Goal: Obtain resource: Obtain resource

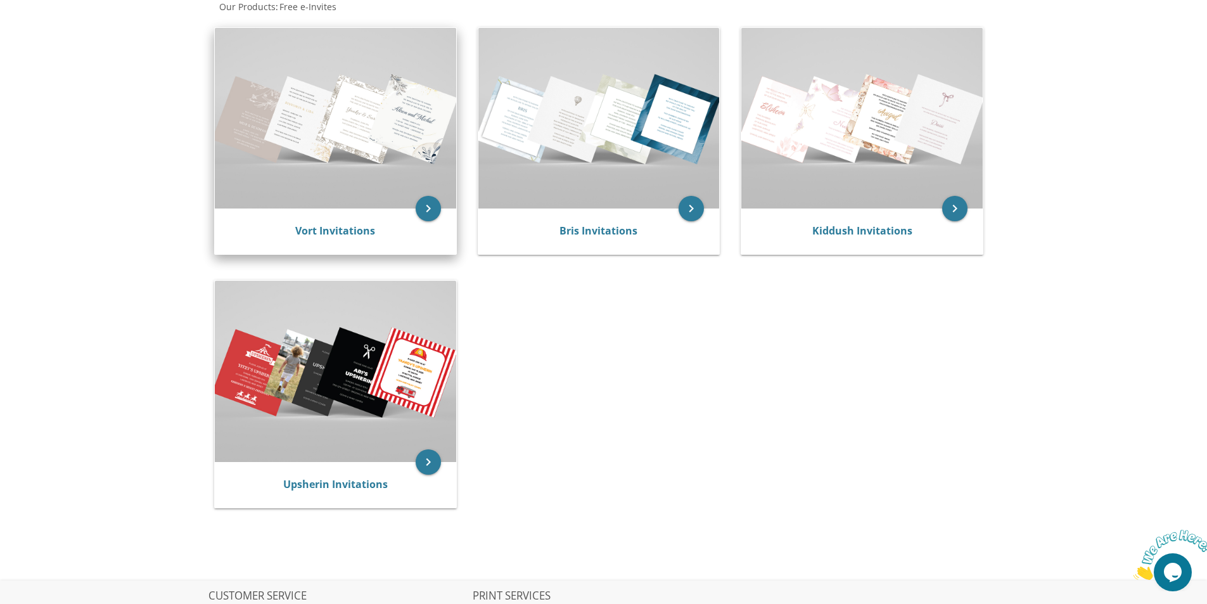
click at [334, 130] on img at bounding box center [335, 118] width 241 height 181
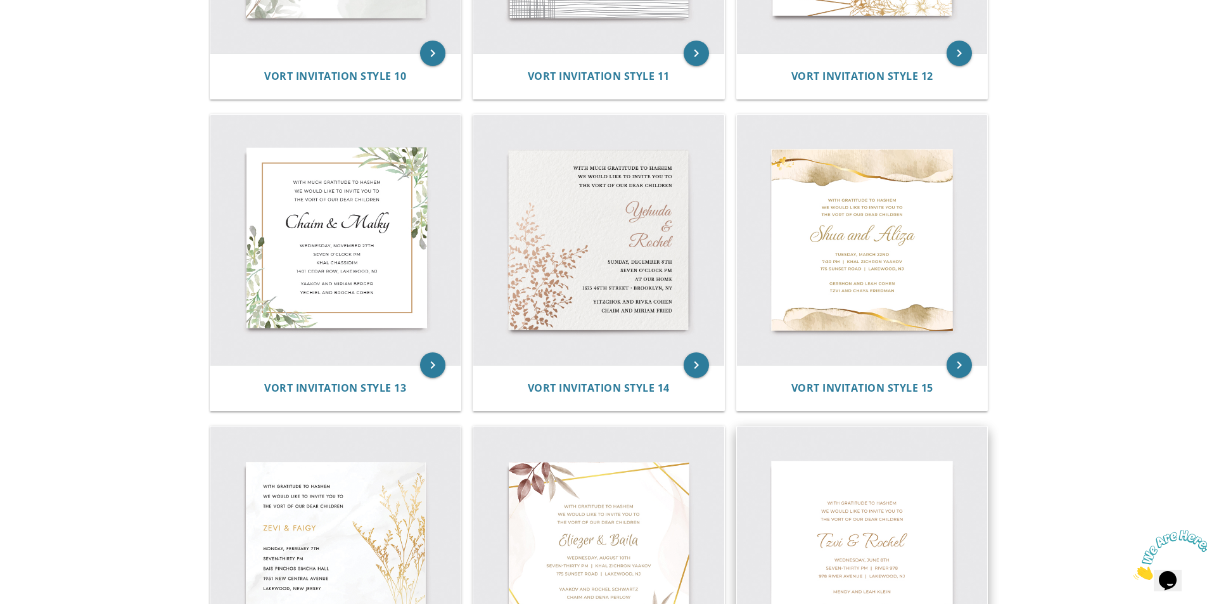
scroll to position [1418, 0]
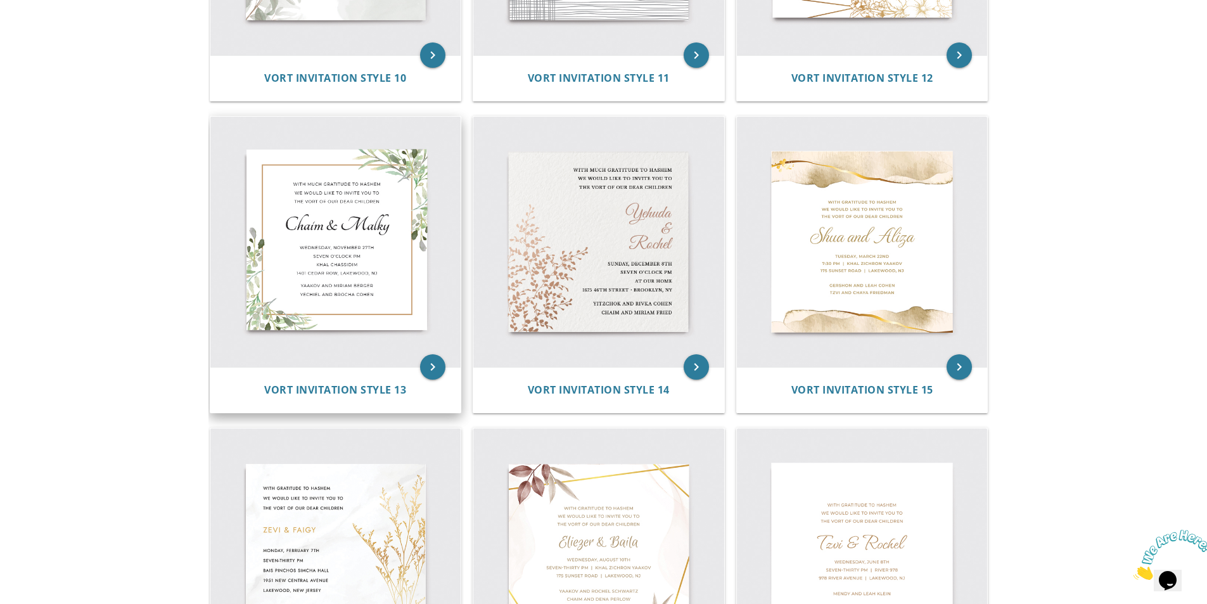
click at [342, 265] on img at bounding box center [335, 242] width 251 height 251
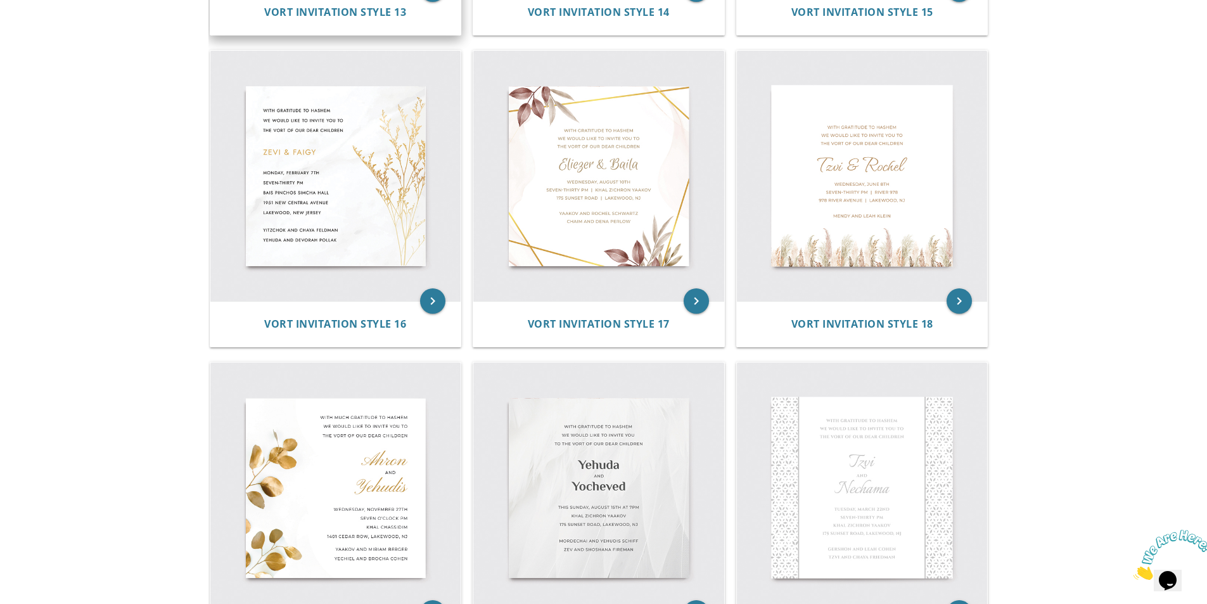
scroll to position [1798, 0]
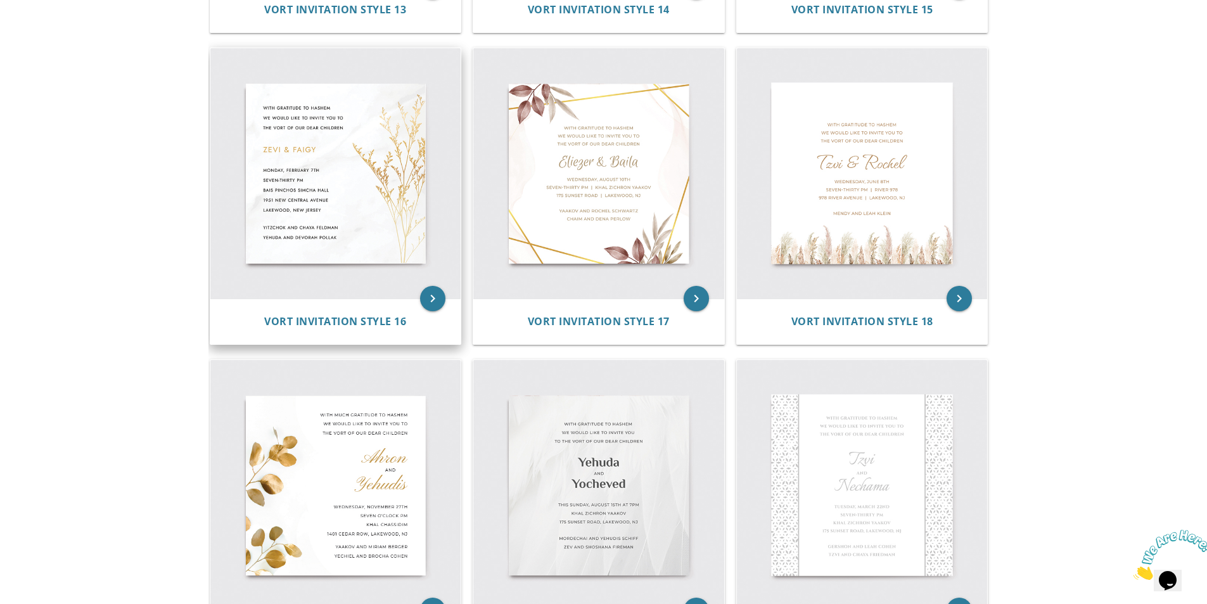
click at [329, 176] on img at bounding box center [335, 173] width 251 height 251
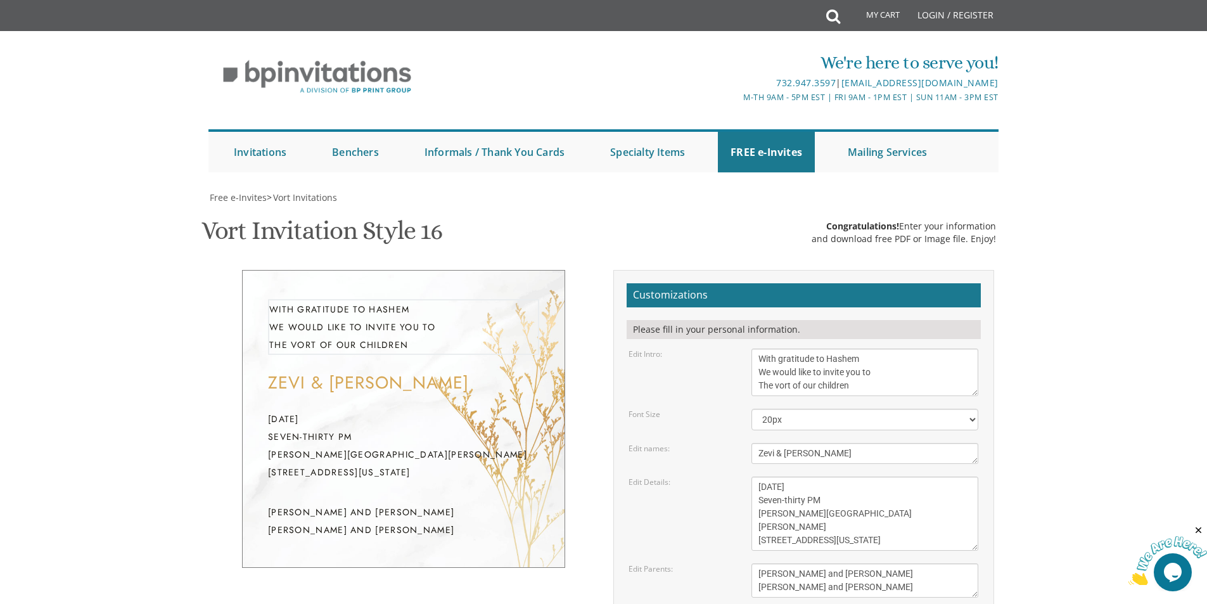
click at [810, 354] on textarea "With gratitude to Hashem We would like to invite you to The vort of our children" at bounding box center [864, 372] width 227 height 48
click at [789, 372] on textarea "With gratitude to Hashem We would like to invite you to The vort of our children" at bounding box center [864, 372] width 227 height 48
drag, startPoint x: 789, startPoint y: 372, endPoint x: 831, endPoint y: 373, distance: 42.5
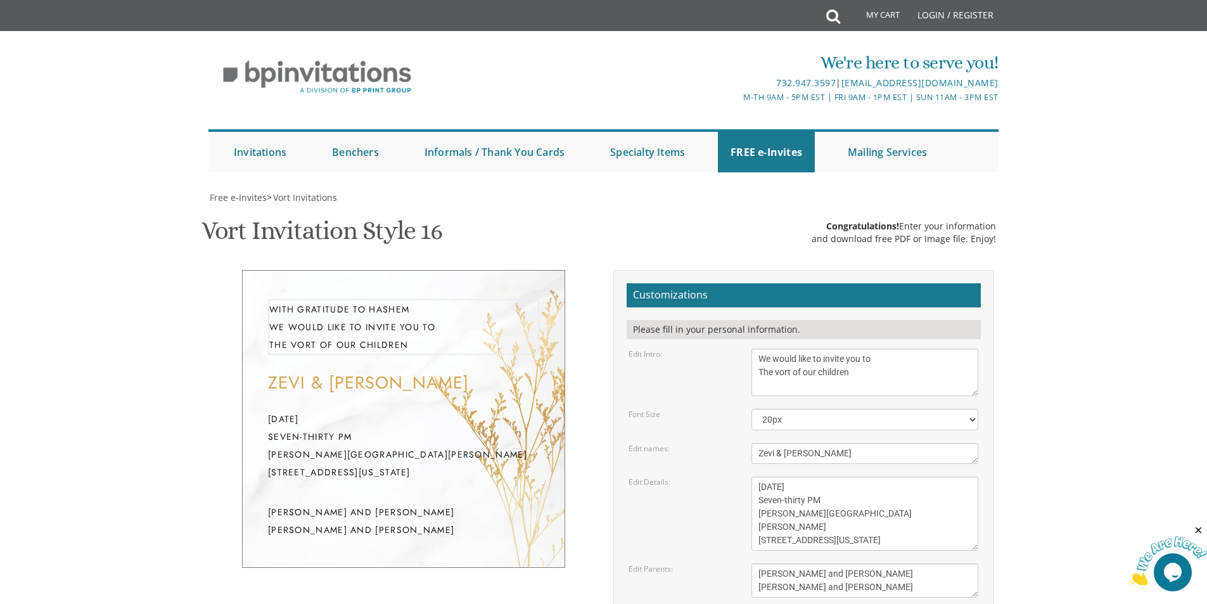
click at [831, 373] on textarea "With gratitude to Hashem We would like to invite you to The vort of our children" at bounding box center [864, 372] width 227 height 48
type textarea "We would like to invite you to The [PERSON_NAME] for"
click at [815, 455] on textarea "Zevi & [PERSON_NAME]" at bounding box center [864, 453] width 227 height 21
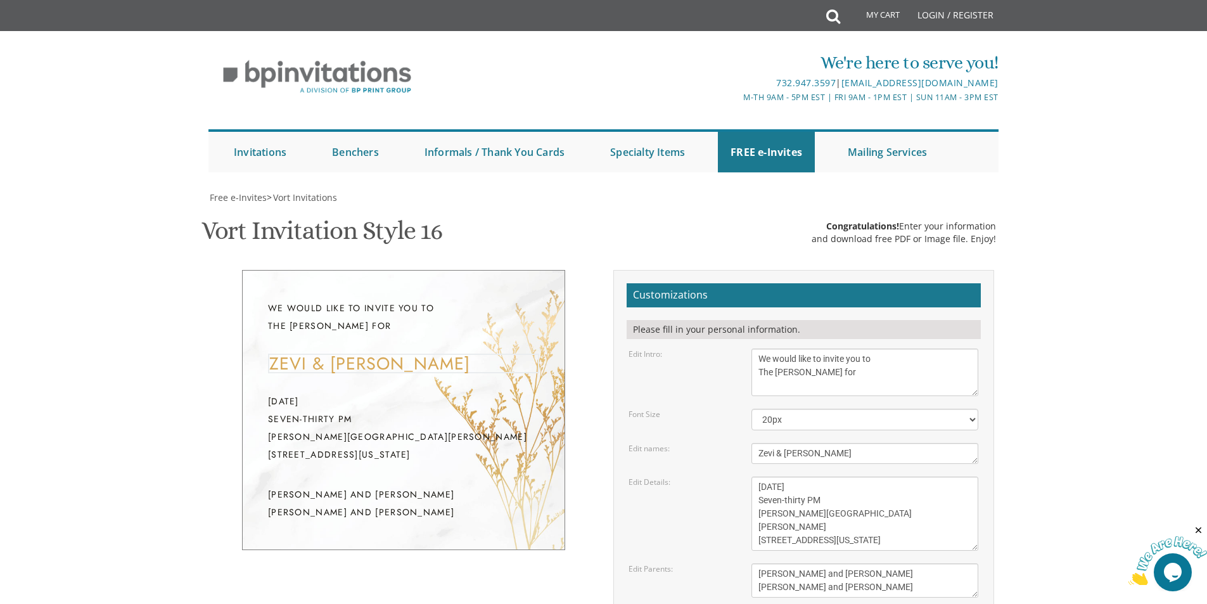
click at [767, 456] on textarea "Zevi & [PERSON_NAME]" at bounding box center [864, 453] width 227 height 21
click at [767, 455] on textarea "Zevi & [PERSON_NAME]" at bounding box center [864, 453] width 227 height 21
click at [810, 455] on textarea "Zevi & [PERSON_NAME]" at bounding box center [864, 453] width 227 height 21
type textarea "[PERSON_NAME] & [PERSON_NAME]"
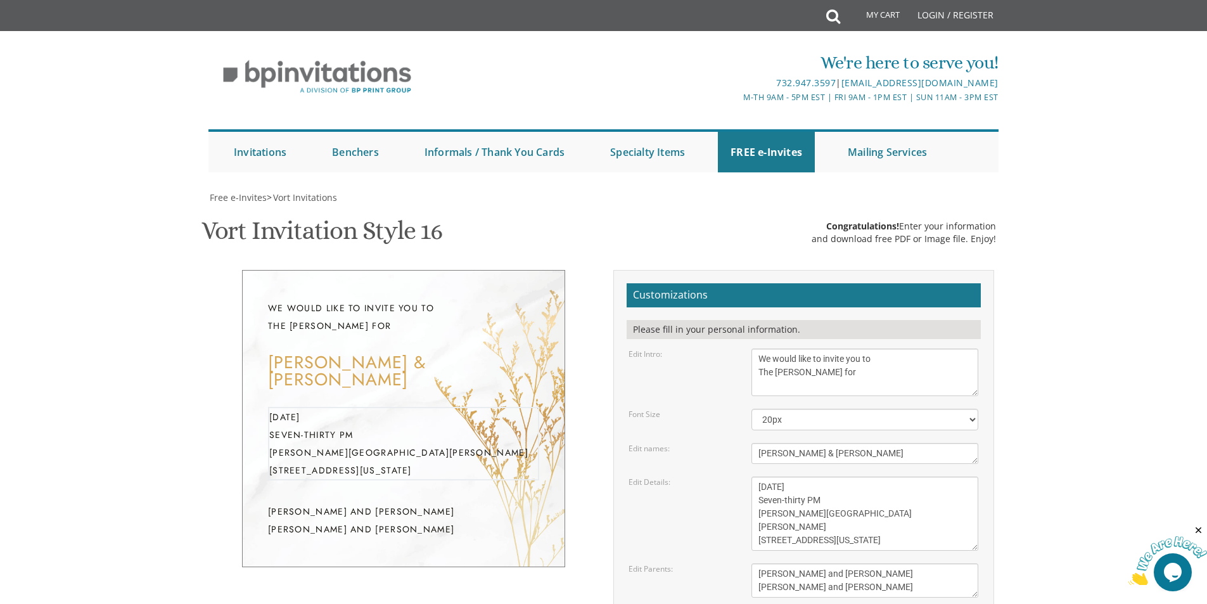
click at [827, 516] on textarea "[DATE] Seven-thirty PM [PERSON_NAME][GEOGRAPHIC_DATA][PERSON_NAME] [STREET_ADDR…" at bounding box center [864, 513] width 227 height 74
click at [750, 481] on div "[DATE] Seven-thirty PM [PERSON_NAME][GEOGRAPHIC_DATA][PERSON_NAME] [STREET_ADDR…" at bounding box center [865, 513] width 246 height 74
click at [779, 493] on textarea "[DATE] Seven-thirty PM [PERSON_NAME][GEOGRAPHIC_DATA][PERSON_NAME] [STREET_ADDR…" at bounding box center [864, 513] width 227 height 74
click at [802, 486] on textarea "[DATE] Seven-thirty PM [PERSON_NAME][GEOGRAPHIC_DATA][PERSON_NAME] [STREET_ADDR…" at bounding box center [864, 513] width 227 height 74
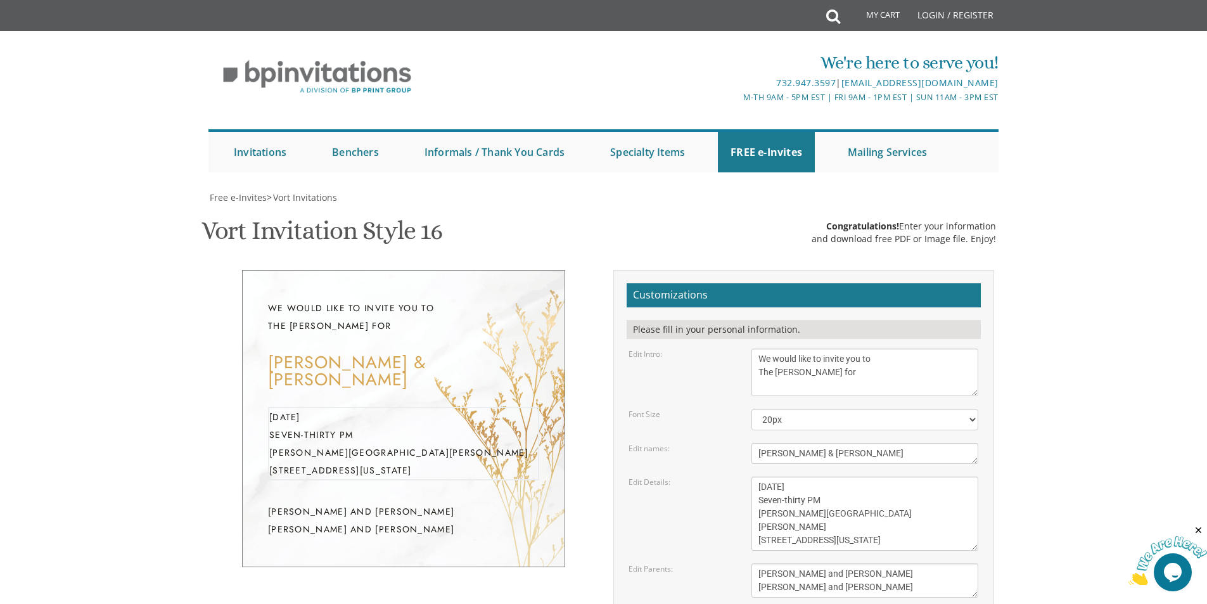
click at [802, 486] on textarea "[DATE] Seven-thirty PM [PERSON_NAME][GEOGRAPHIC_DATA][PERSON_NAME] [STREET_ADDR…" at bounding box center [864, 513] width 227 height 74
click at [778, 501] on textarea "[DATE] Seven-thirty PM [PERSON_NAME][GEOGRAPHIC_DATA][PERSON_NAME] [STREET_ADDR…" at bounding box center [864, 513] width 227 height 74
drag, startPoint x: 793, startPoint y: 501, endPoint x: 720, endPoint y: 497, distance: 73.0
click at [721, 496] on div "Edit Details: [DATE] Seven-thirty PM [PERSON_NAME][GEOGRAPHIC_DATA][PERSON_NAME…" at bounding box center [803, 513] width 369 height 74
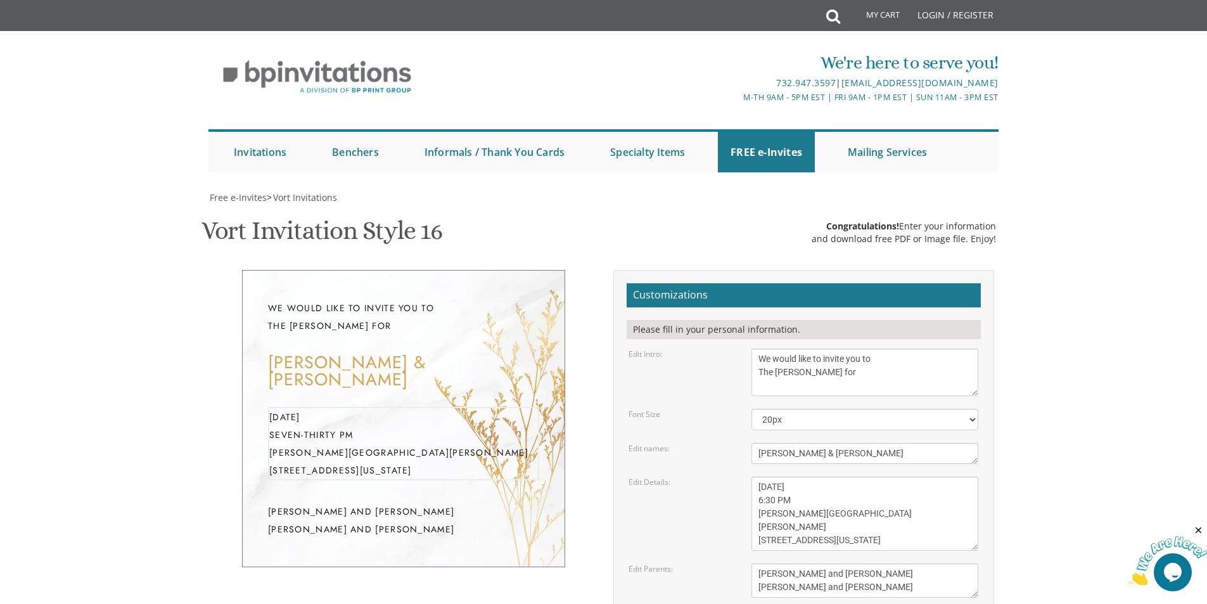
click at [843, 486] on textarea "[DATE] Seven-thirty PM [PERSON_NAME][GEOGRAPHIC_DATA][PERSON_NAME] [STREET_ADDR…" at bounding box center [864, 513] width 227 height 74
click at [797, 509] on textarea "[DATE] Seven-thirty PM [PERSON_NAME][GEOGRAPHIC_DATA][PERSON_NAME] [STREET_ADDR…" at bounding box center [864, 513] width 227 height 74
click at [797, 511] on textarea "[DATE] Seven-thirty PM [PERSON_NAME][GEOGRAPHIC_DATA][PERSON_NAME] [STREET_ADDR…" at bounding box center [864, 513] width 227 height 74
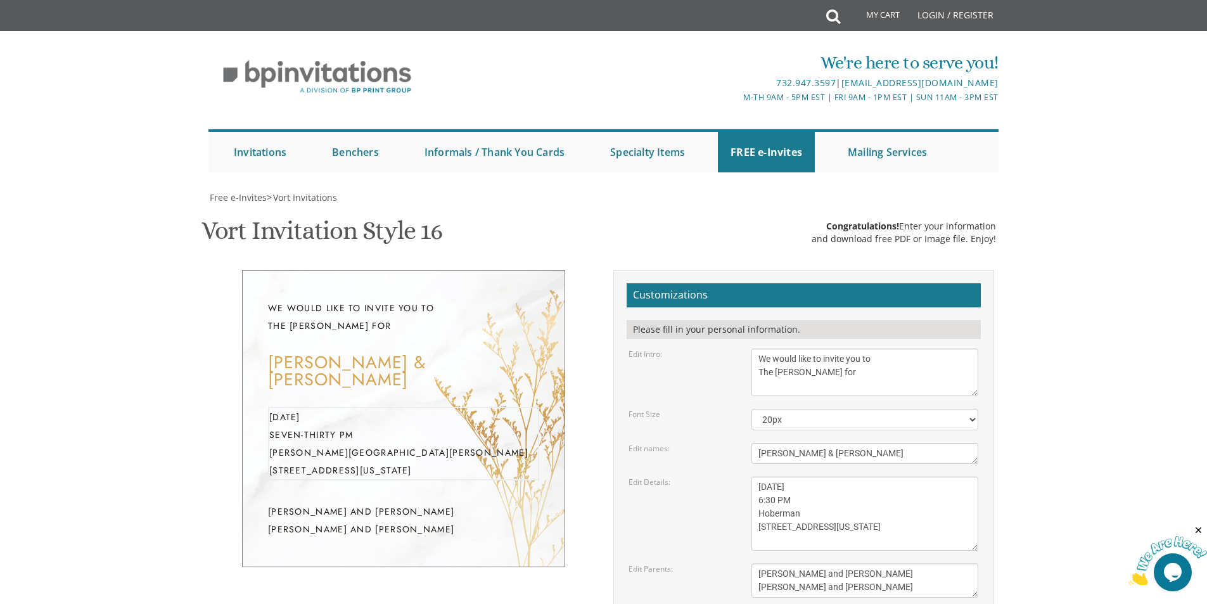
click at [797, 526] on textarea "[DATE] Seven-thirty PM [PERSON_NAME][GEOGRAPHIC_DATA][PERSON_NAME] [STREET_ADDR…" at bounding box center [864, 513] width 227 height 74
click at [804, 497] on textarea "[DATE] Seven-thirty PM [PERSON_NAME][GEOGRAPHIC_DATA][PERSON_NAME] [STREET_ADDR…" at bounding box center [864, 513] width 227 height 74
click at [852, 538] on textarea "[DATE] Seven-thirty PM [PERSON_NAME][GEOGRAPHIC_DATA][PERSON_NAME] [STREET_ADDR…" at bounding box center [864, 513] width 227 height 74
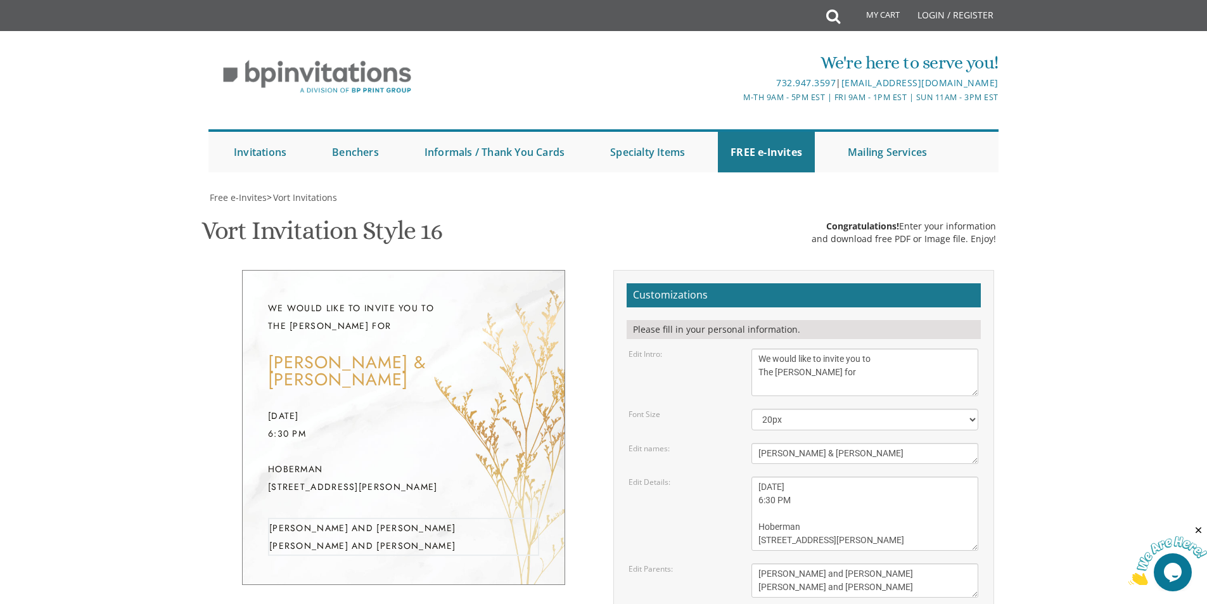
drag, startPoint x: 879, startPoint y: 583, endPoint x: 689, endPoint y: 574, distance: 190.3
click at [689, 574] on div "Edit Parents: [PERSON_NAME] and [PERSON_NAME] [PERSON_NAME] and [PERSON_NAME]" at bounding box center [803, 580] width 369 height 34
click at [787, 533] on textarea "[DATE] Seven-thirty PM [PERSON_NAME][GEOGRAPHIC_DATA][PERSON_NAME] [STREET_ADDR…" at bounding box center [864, 513] width 227 height 74
drag, startPoint x: 760, startPoint y: 529, endPoint x: 880, endPoint y: 545, distance: 121.4
click at [880, 545] on textarea "[DATE] Seven-thirty PM [PERSON_NAME][GEOGRAPHIC_DATA][PERSON_NAME] [STREET_ADDR…" at bounding box center [864, 513] width 227 height 74
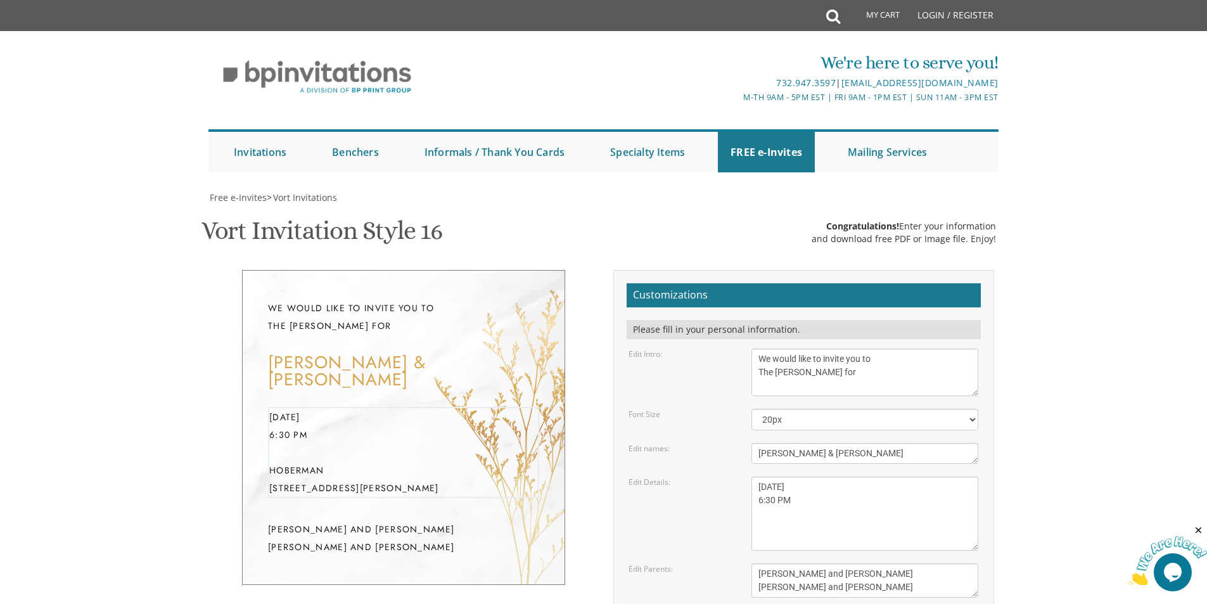
type textarea "[DATE] 6:30 PM"
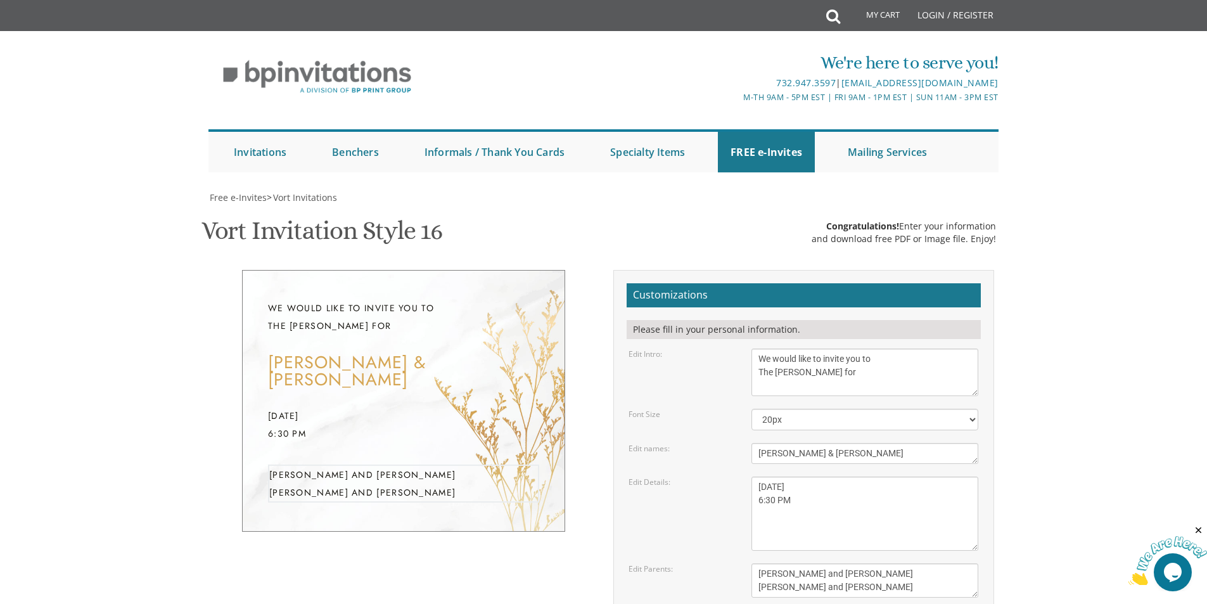
drag, startPoint x: 761, startPoint y: 572, endPoint x: 920, endPoint y: 599, distance: 161.2
click at [920, 599] on div "We would like to invite you to The [PERSON_NAME] for [PERSON_NAME] & [PERSON_NA…" at bounding box center [603, 507] width 804 height 474
click at [855, 457] on form "Customizations Please fill in your personal information. Edit Intro: With grati…" at bounding box center [803, 496] width 354 height 426
drag, startPoint x: 880, startPoint y: 443, endPoint x: 718, endPoint y: 431, distance: 163.2
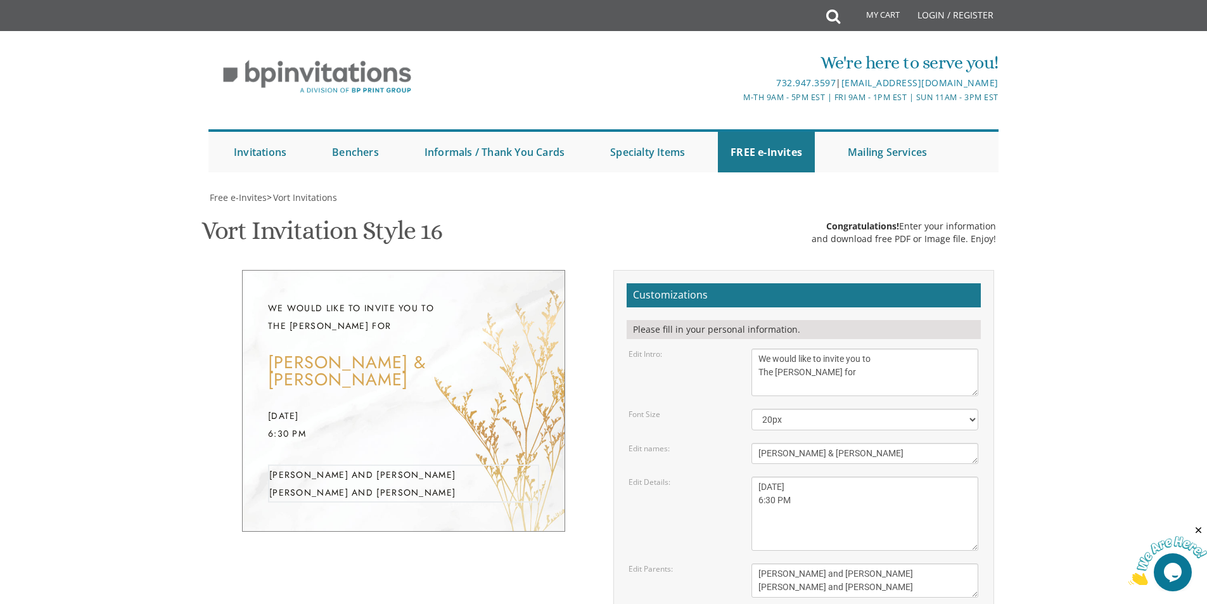
click at [718, 563] on div "Edit Parents: [PERSON_NAME] and [PERSON_NAME] [PERSON_NAME] and [PERSON_NAME]" at bounding box center [803, 580] width 369 height 34
paste textarea "Hoberman [STREET_ADDRESS][PERSON_NAME]"
click at [760, 563] on textarea "[PERSON_NAME] and [PERSON_NAME] [PERSON_NAME] and [PERSON_NAME]" at bounding box center [864, 580] width 227 height 34
click at [836, 563] on textarea "[PERSON_NAME] and [PERSON_NAME] [PERSON_NAME] and [PERSON_NAME]" at bounding box center [864, 580] width 227 height 34
click at [824, 476] on textarea "[DATE] Seven-thirty PM [PERSON_NAME][GEOGRAPHIC_DATA][PERSON_NAME] [STREET_ADDR…" at bounding box center [864, 513] width 227 height 74
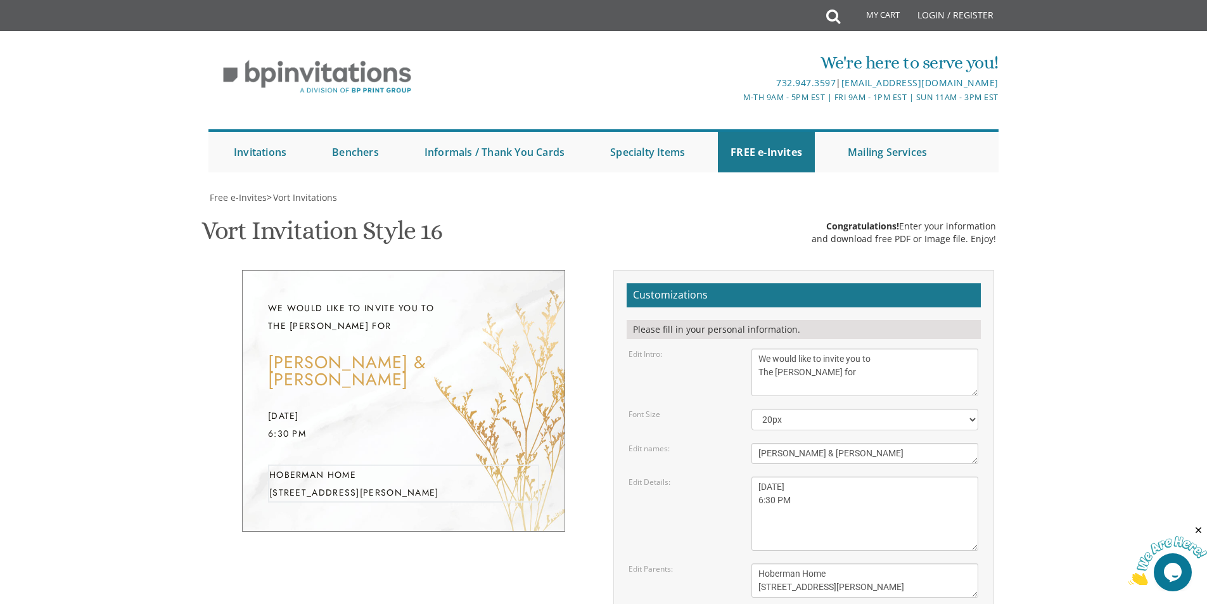
click at [758, 563] on textarea "[PERSON_NAME] and [PERSON_NAME] [PERSON_NAME] and [PERSON_NAME]" at bounding box center [864, 580] width 227 height 34
type textarea "At [GEOGRAPHIC_DATA] Home [STREET_ADDRESS][PERSON_NAME]"
click at [804, 476] on textarea "[DATE] Seven-thirty PM [PERSON_NAME][GEOGRAPHIC_DATA][PERSON_NAME] [STREET_ADDR…" at bounding box center [864, 513] width 227 height 74
click at [763, 476] on textarea "[DATE] Seven-thirty PM [PERSON_NAME][GEOGRAPHIC_DATA][PERSON_NAME] [STREET_ADDR…" at bounding box center [864, 513] width 227 height 74
type textarea "[DATE] 6:30 PM"
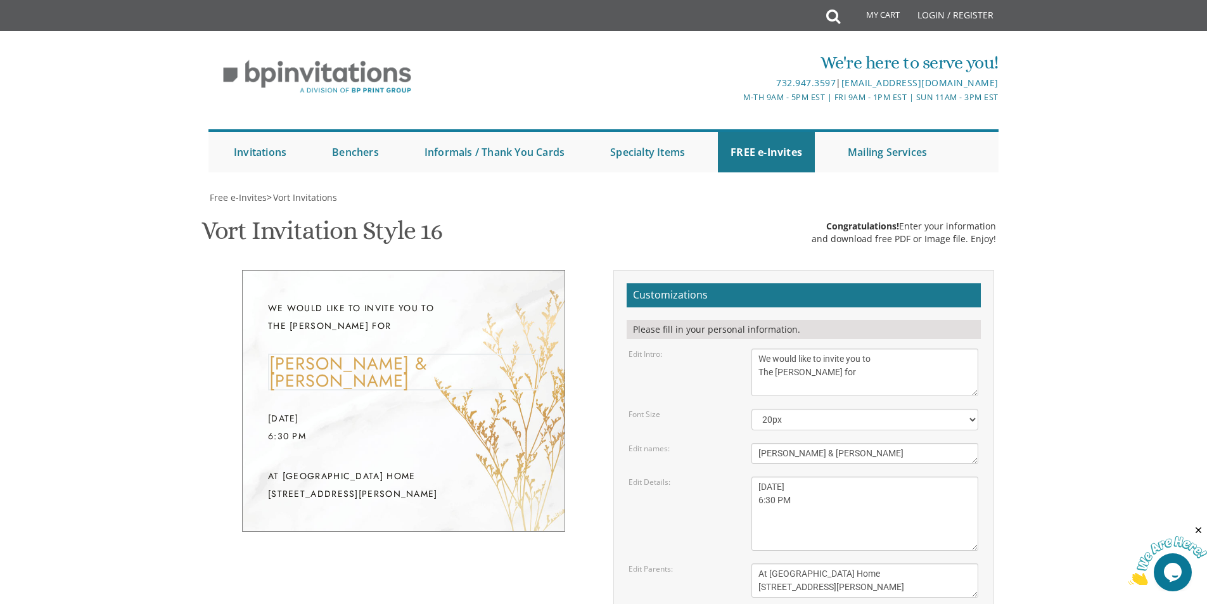
click at [796, 443] on textarea "Zevi & [PERSON_NAME]" at bounding box center [864, 453] width 227 height 21
click at [775, 563] on textarea "[PERSON_NAME] and [PERSON_NAME] [PERSON_NAME] and [PERSON_NAME]" at bounding box center [864, 580] width 227 height 34
click at [770, 563] on textarea "[PERSON_NAME] and [PERSON_NAME] [PERSON_NAME] and [PERSON_NAME]" at bounding box center [864, 580] width 227 height 34
click at [881, 563] on textarea "[PERSON_NAME] and [PERSON_NAME] [PERSON_NAME] and [PERSON_NAME]" at bounding box center [864, 580] width 227 height 34
click at [846, 563] on textarea "[PERSON_NAME] and [PERSON_NAME] [PERSON_NAME] and [PERSON_NAME]" at bounding box center [864, 580] width 227 height 34
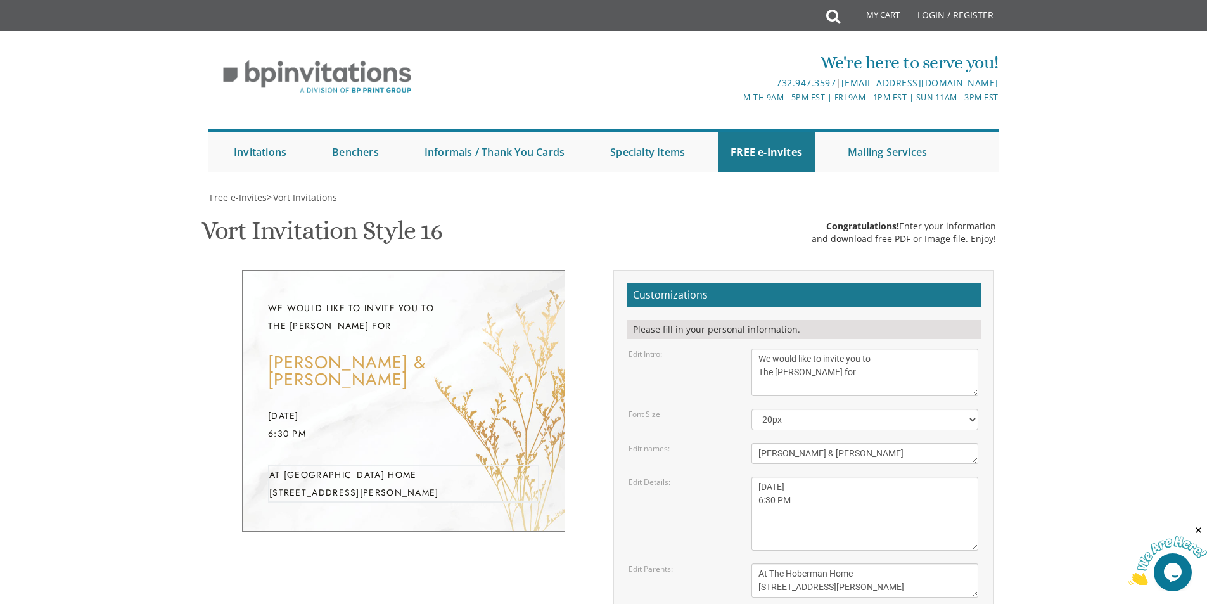
click at [846, 563] on textarea "[PERSON_NAME] and [PERSON_NAME] [PERSON_NAME] and [PERSON_NAME]" at bounding box center [864, 580] width 227 height 34
click at [847, 476] on textarea "[DATE] Seven-thirty PM [PERSON_NAME][GEOGRAPHIC_DATA][PERSON_NAME] [STREET_ADDR…" at bounding box center [864, 513] width 227 height 74
click at [841, 563] on textarea "[PERSON_NAME] and [PERSON_NAME] [PERSON_NAME] and [PERSON_NAME]" at bounding box center [864, 580] width 227 height 34
click at [776, 476] on textarea "[DATE] Seven-thirty PM [PERSON_NAME][GEOGRAPHIC_DATA][PERSON_NAME] [STREET_ADDR…" at bounding box center [864, 513] width 227 height 74
click at [817, 443] on textarea "Zevi & [PERSON_NAME]" at bounding box center [864, 453] width 227 height 21
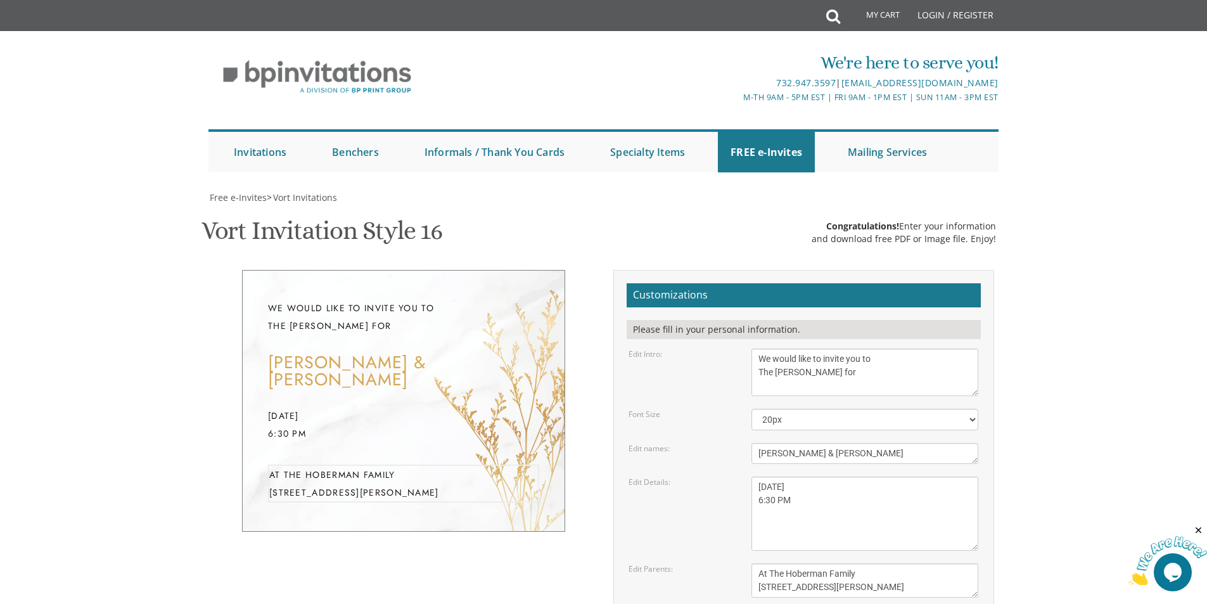
click at [882, 563] on textarea "[PERSON_NAME] and [PERSON_NAME] [PERSON_NAME] and [PERSON_NAME]" at bounding box center [864, 580] width 227 height 34
type textarea "At The Hoberman Family [STREET_ADDRESS][PERSON_NAME] May we continue sharing si…"
click at [837, 476] on textarea "[DATE] Seven-thirty PM [PERSON_NAME][GEOGRAPHIC_DATA][PERSON_NAME] [STREET_ADDR…" at bounding box center [864, 513] width 227 height 74
type textarea "[DATE] 6:30 PM"
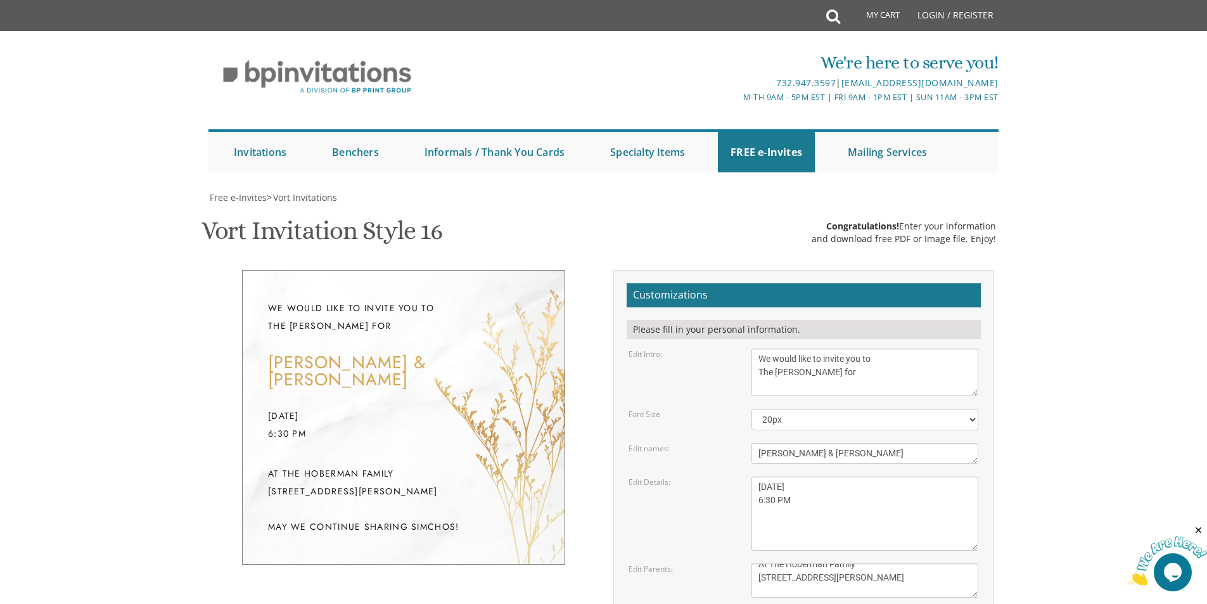
type input "[EMAIL_ADDRESS][DOMAIN_NAME]"
